Goal: Find specific page/section: Find specific page/section

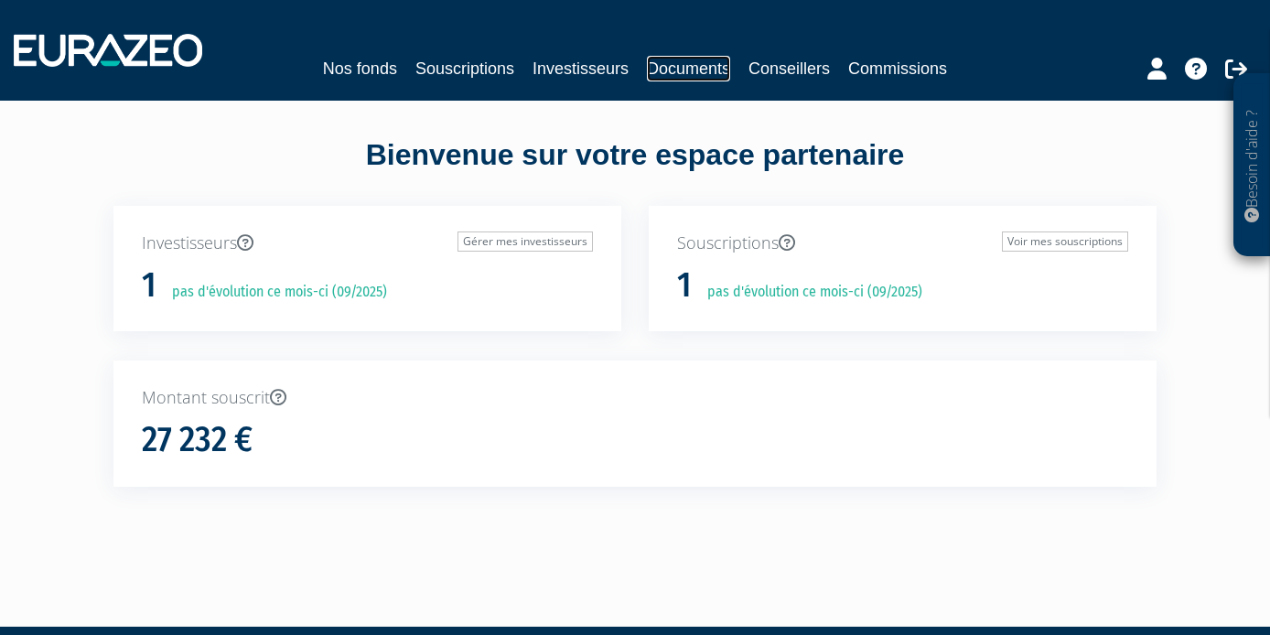
click at [714, 74] on link "Documents" at bounding box center [688, 69] width 83 height 26
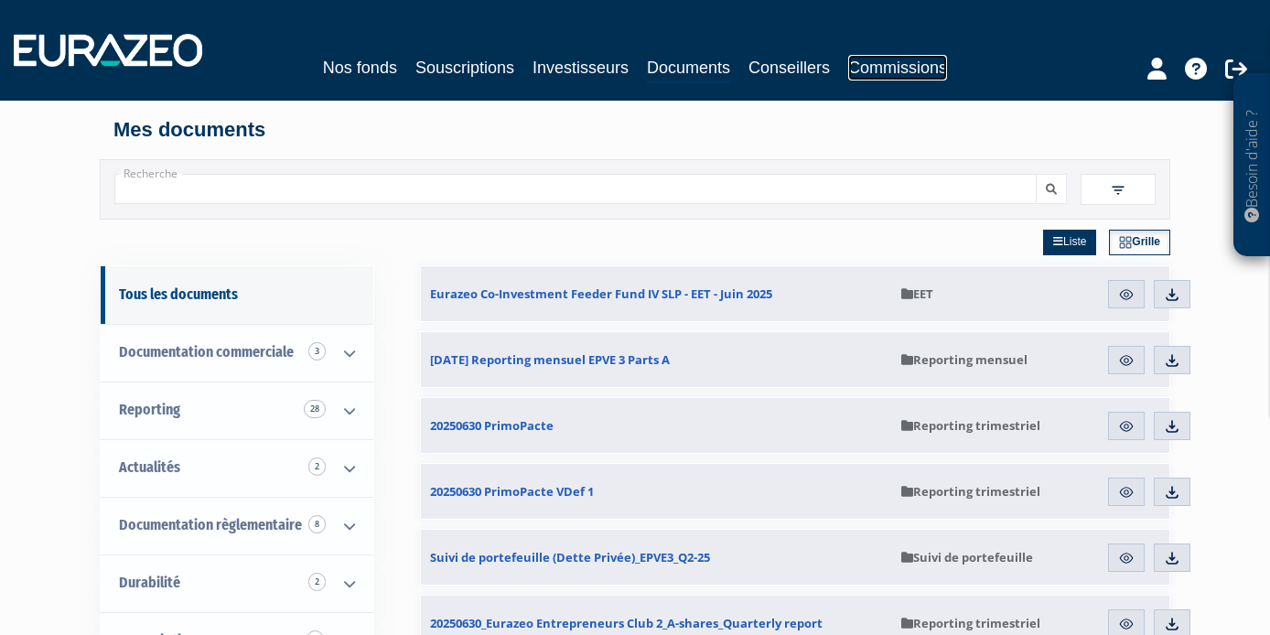
click at [899, 68] on link "Commissions" at bounding box center [897, 68] width 99 height 26
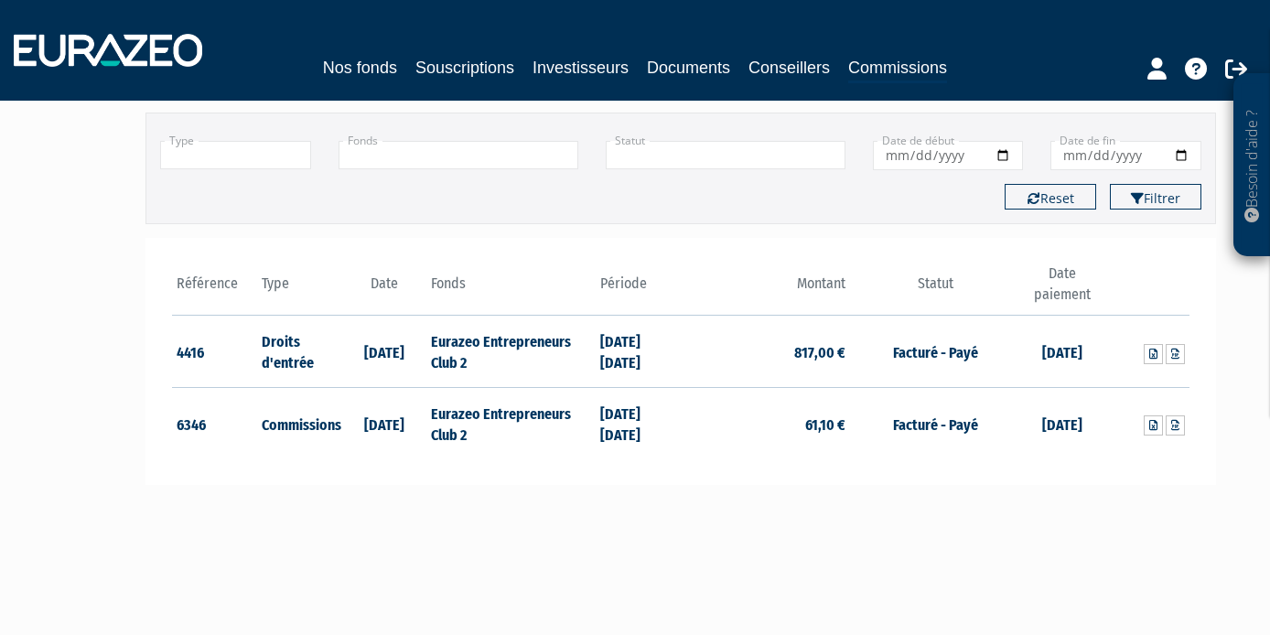
scroll to position [126, 0]
click at [1175, 427] on icon at bounding box center [1175, 424] width 8 height 11
